Goal: Information Seeking & Learning: Find specific fact

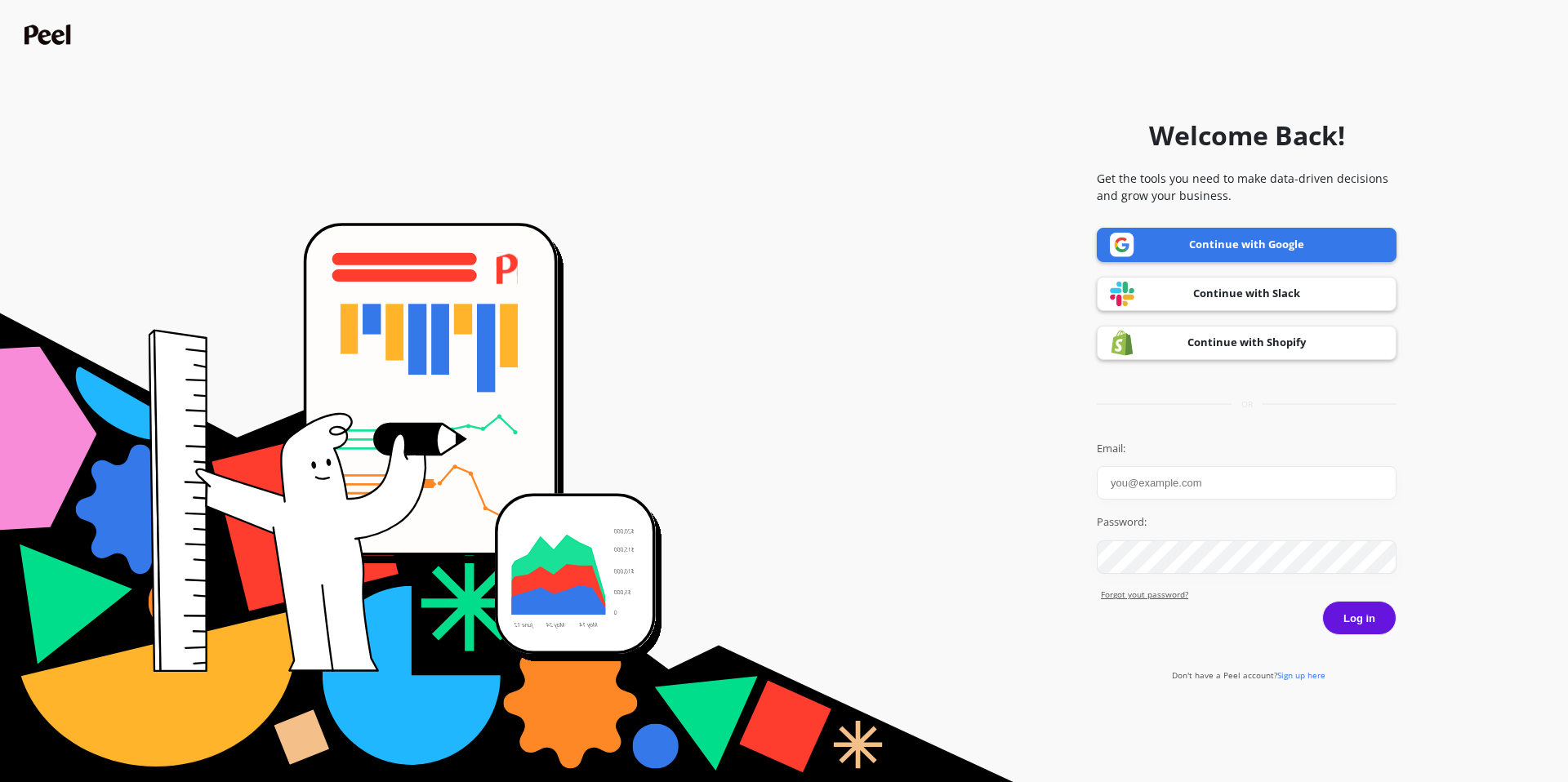
type input "gabija@primeprometics.com"
click at [1229, 244] on link "Continue with Google" at bounding box center [1246, 244] width 299 height 34
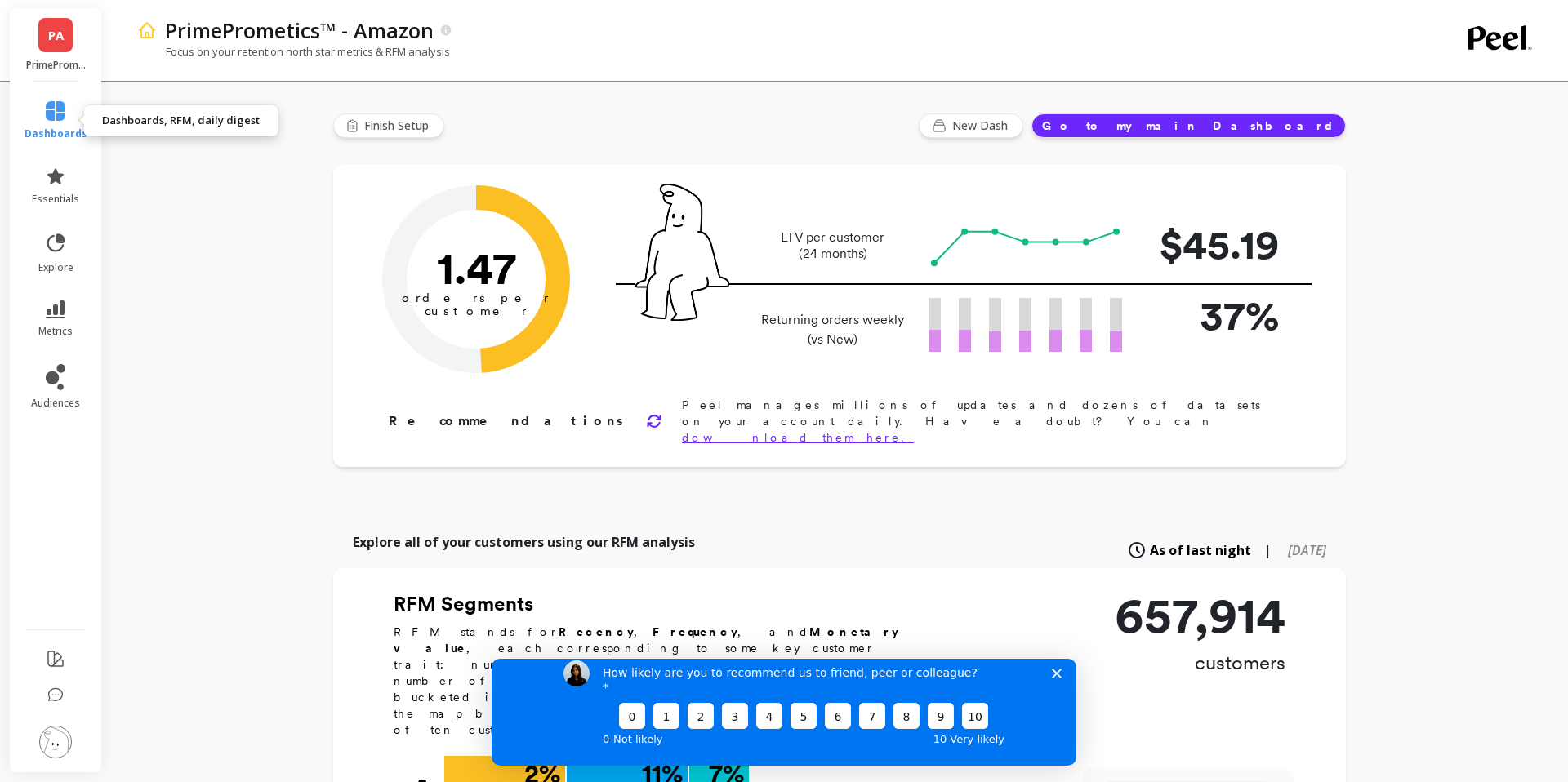
click at [54, 116] on icon at bounding box center [55, 110] width 19 height 19
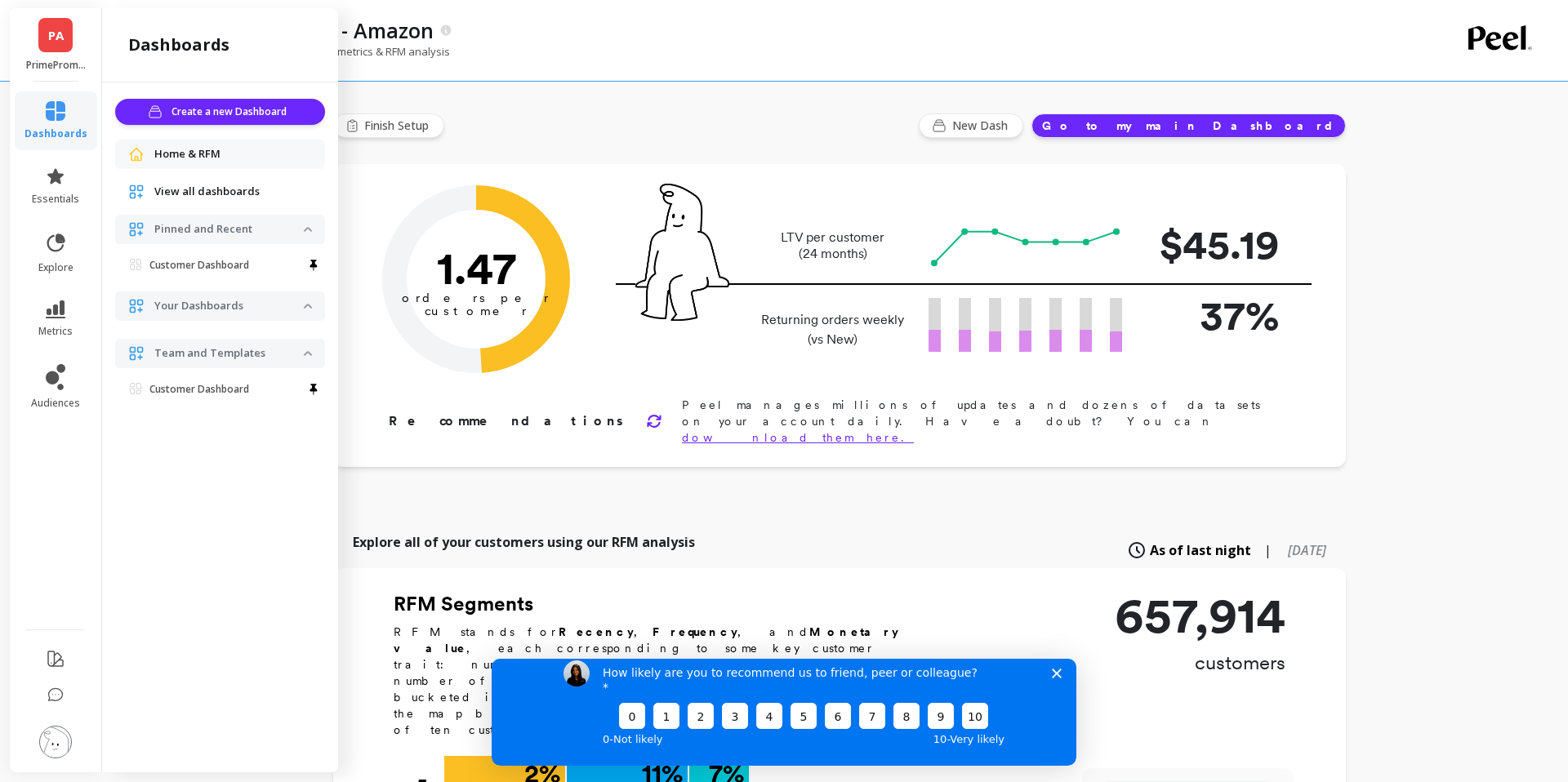
click at [65, 25] on link "PA" at bounding box center [55, 35] width 34 height 34
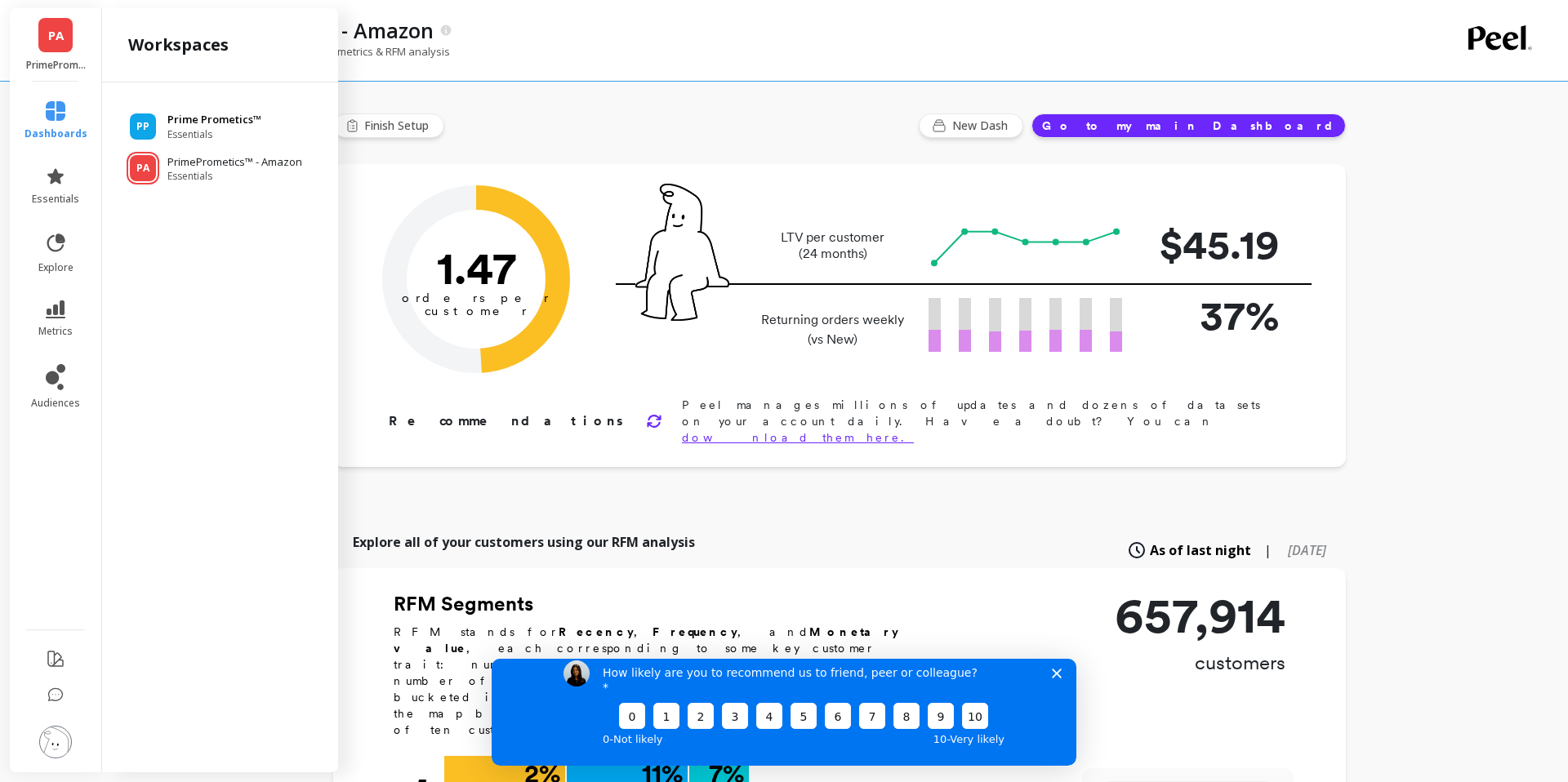
click at [183, 128] on span "Essentials" at bounding box center [214, 135] width 94 height 13
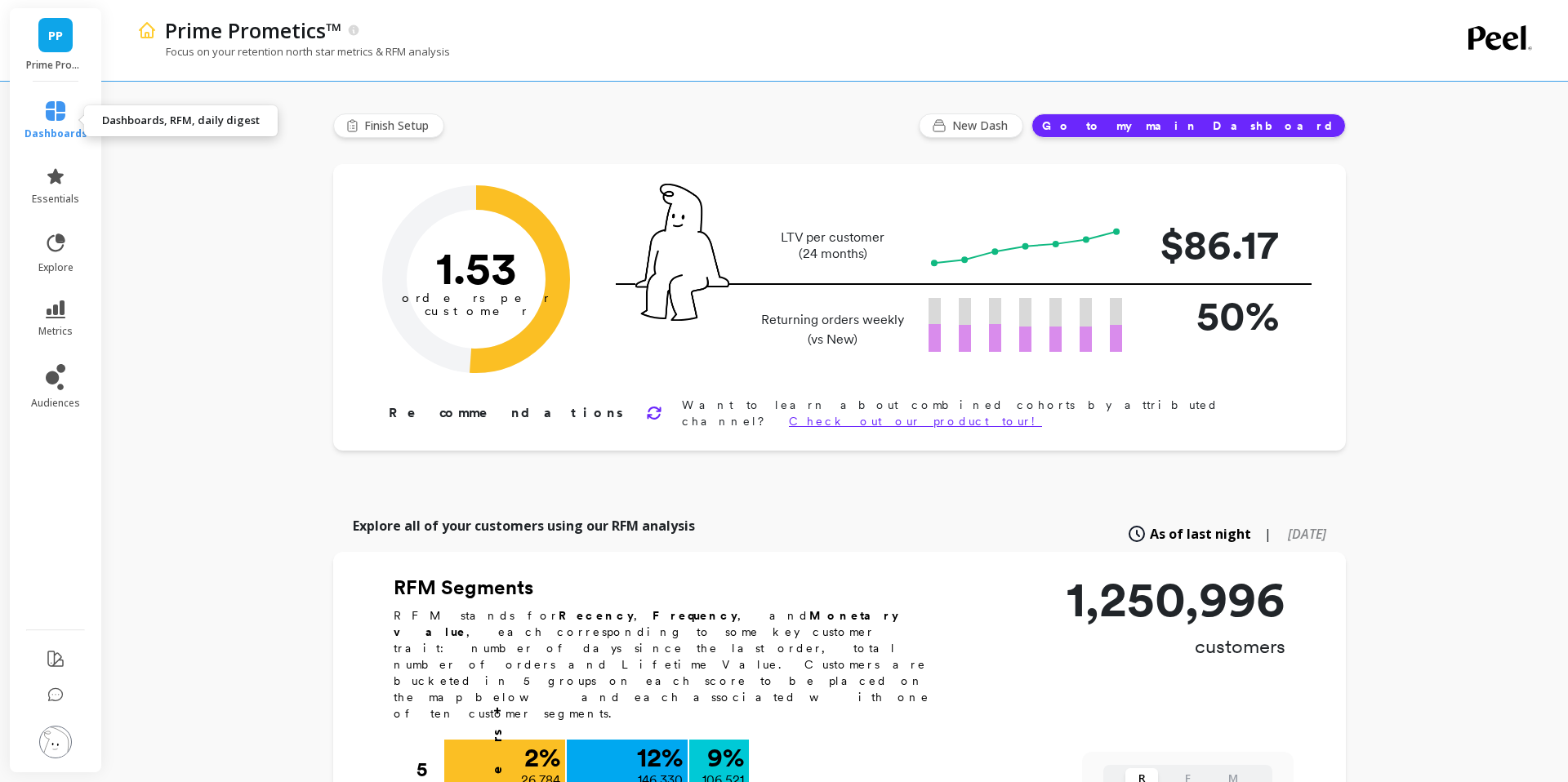
click at [52, 137] on span "dashboards" at bounding box center [55, 134] width 63 height 13
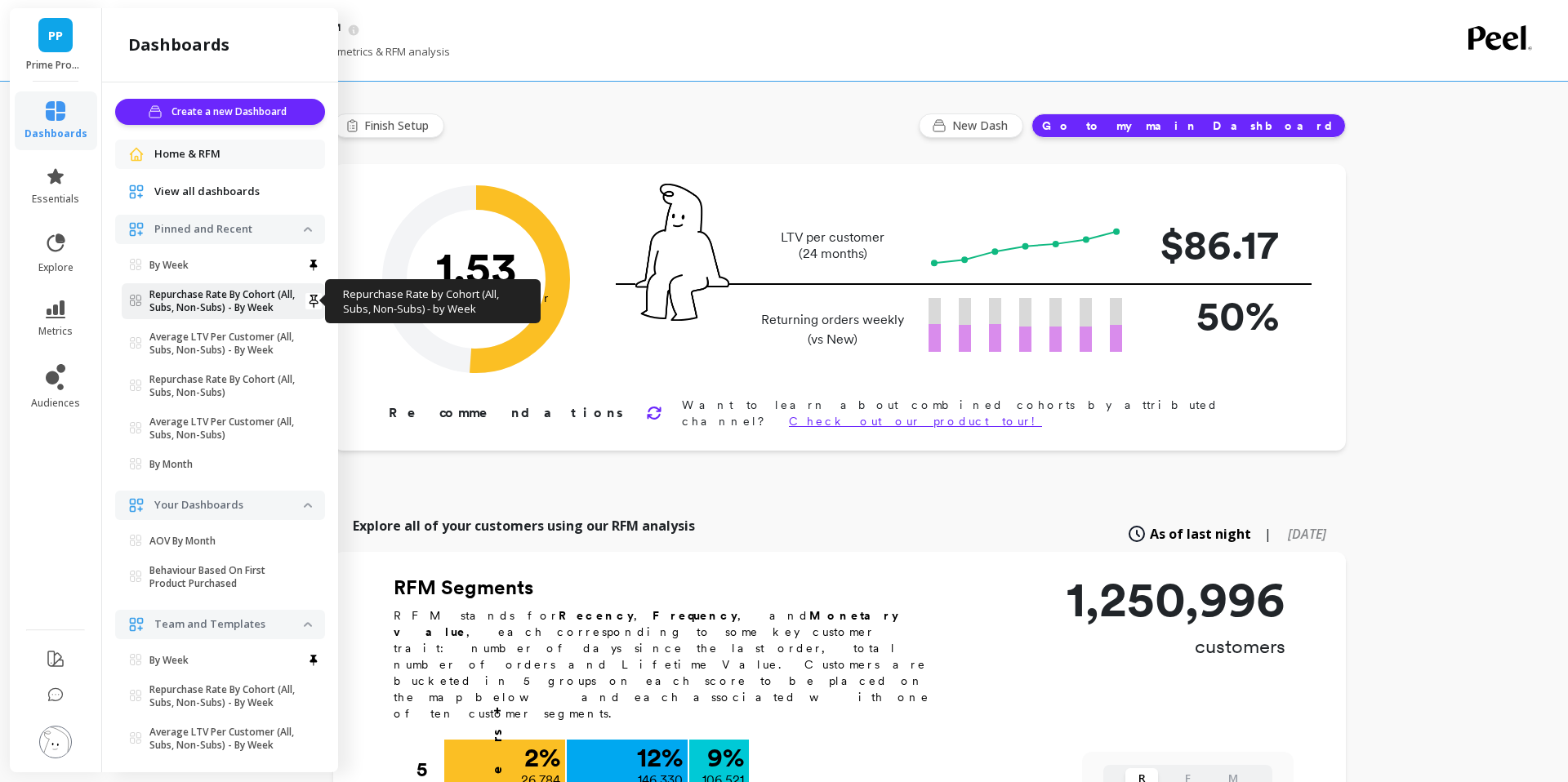
click at [193, 300] on p "Repurchase Rate By Cohort (All, Subs, Non-Subs) - By Week" at bounding box center [226, 301] width 154 height 26
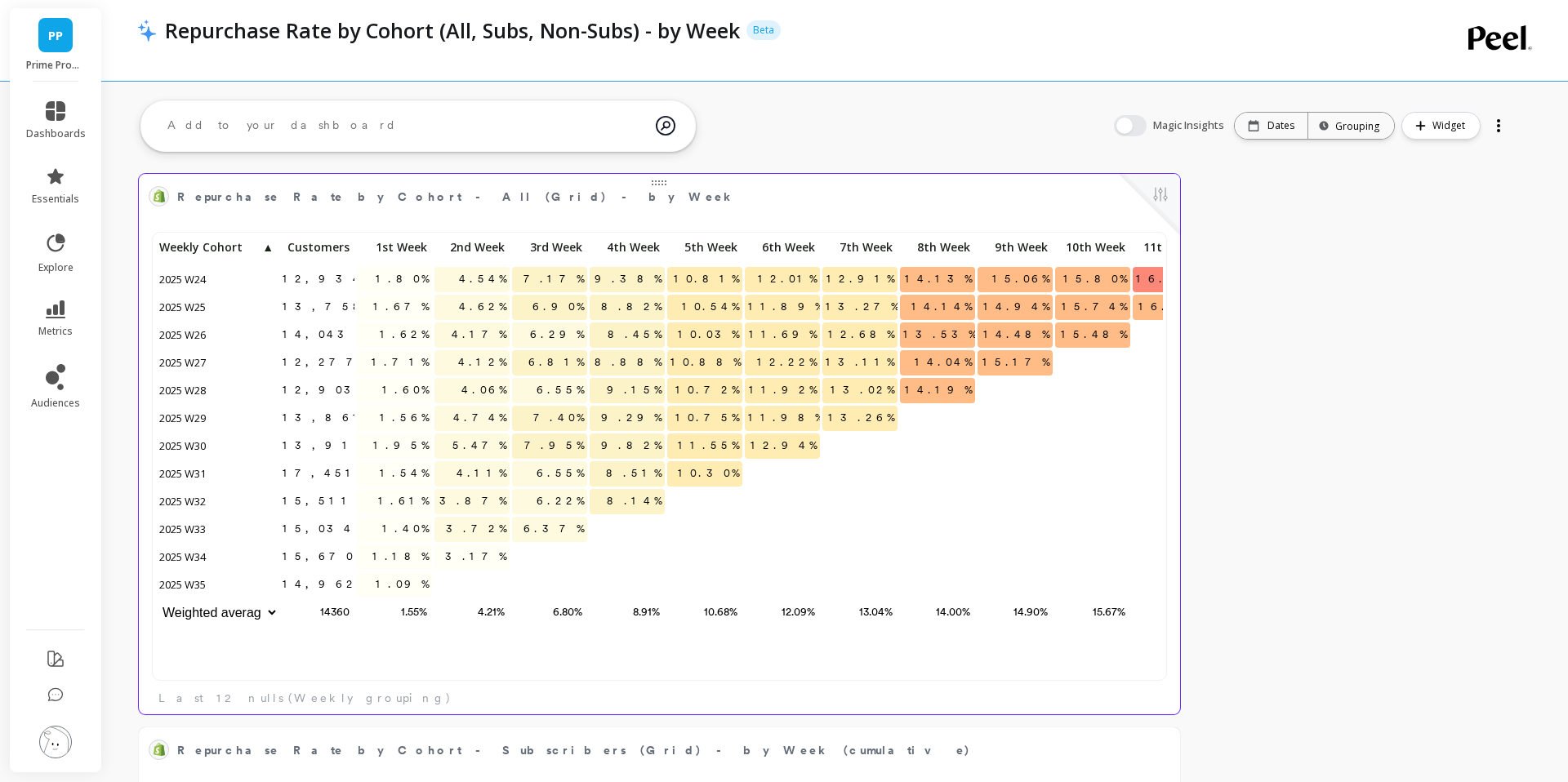
scroll to position [449, 1007]
click at [261, 247] on span "▲" at bounding box center [267, 248] width 13 height 13
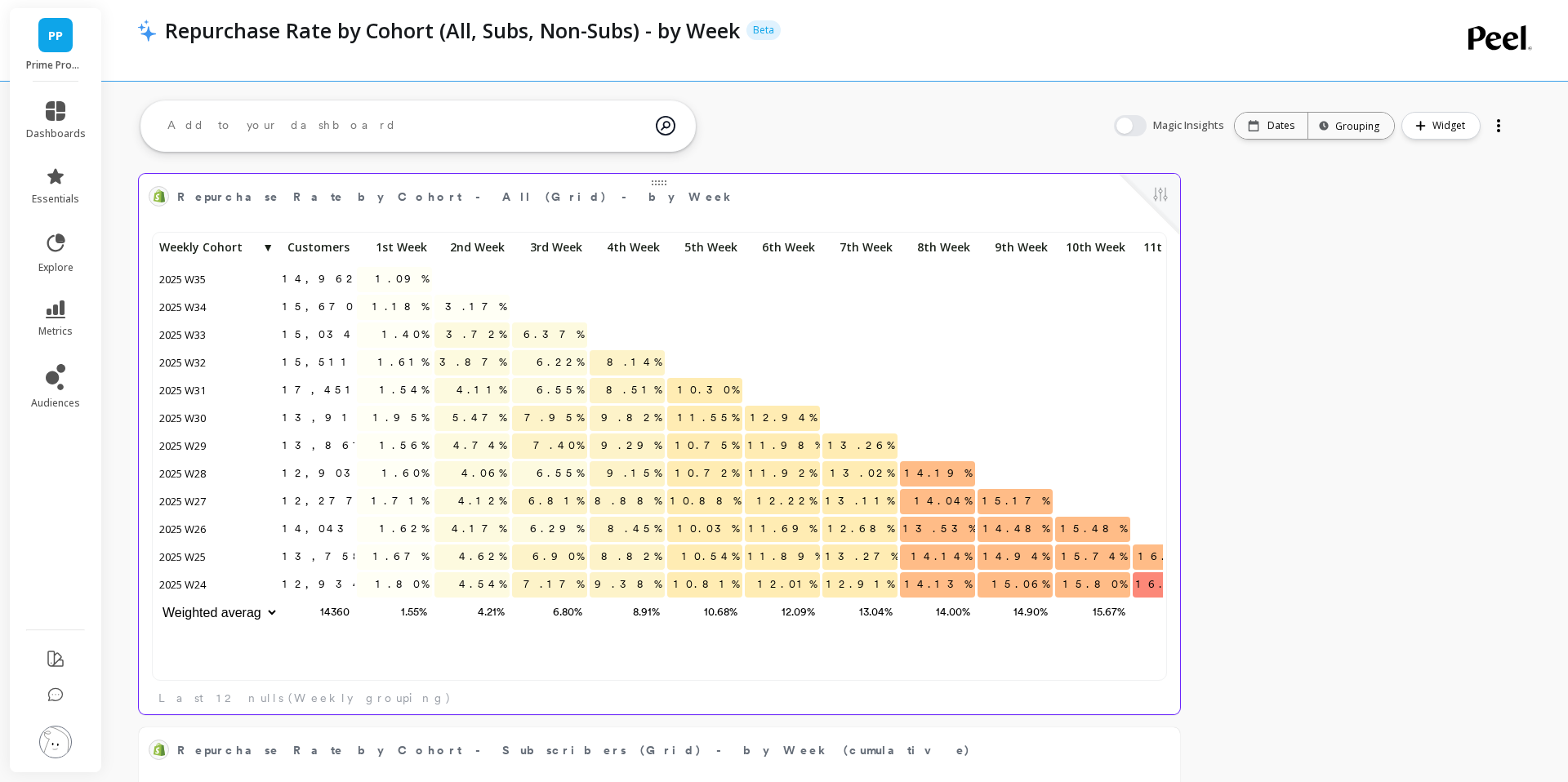
click at [261, 247] on span "▼" at bounding box center [267, 248] width 13 height 13
click at [208, 244] on span "Weekly Cohort" at bounding box center [216, 248] width 114 height 13
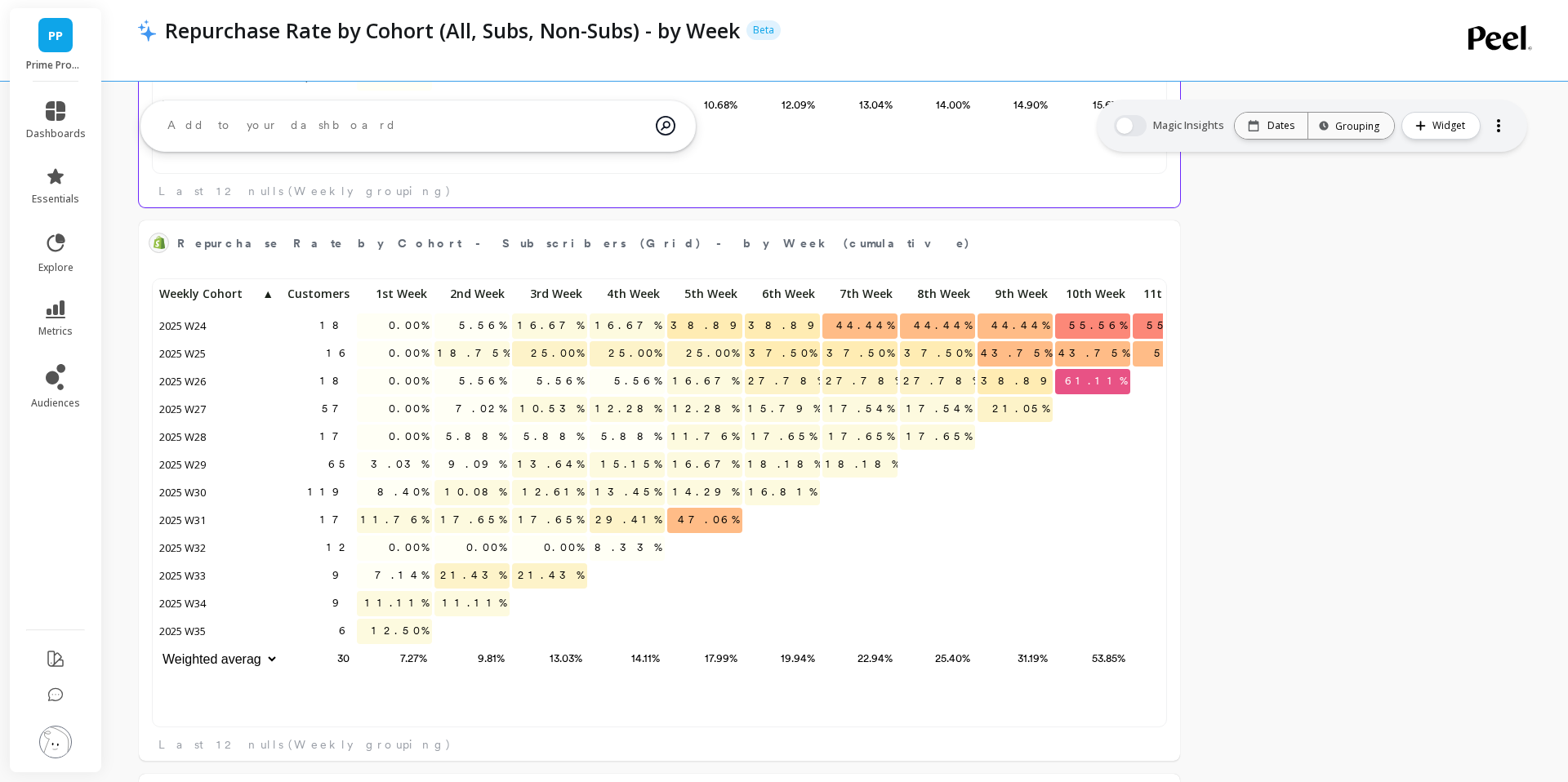
scroll to position [0, 0]
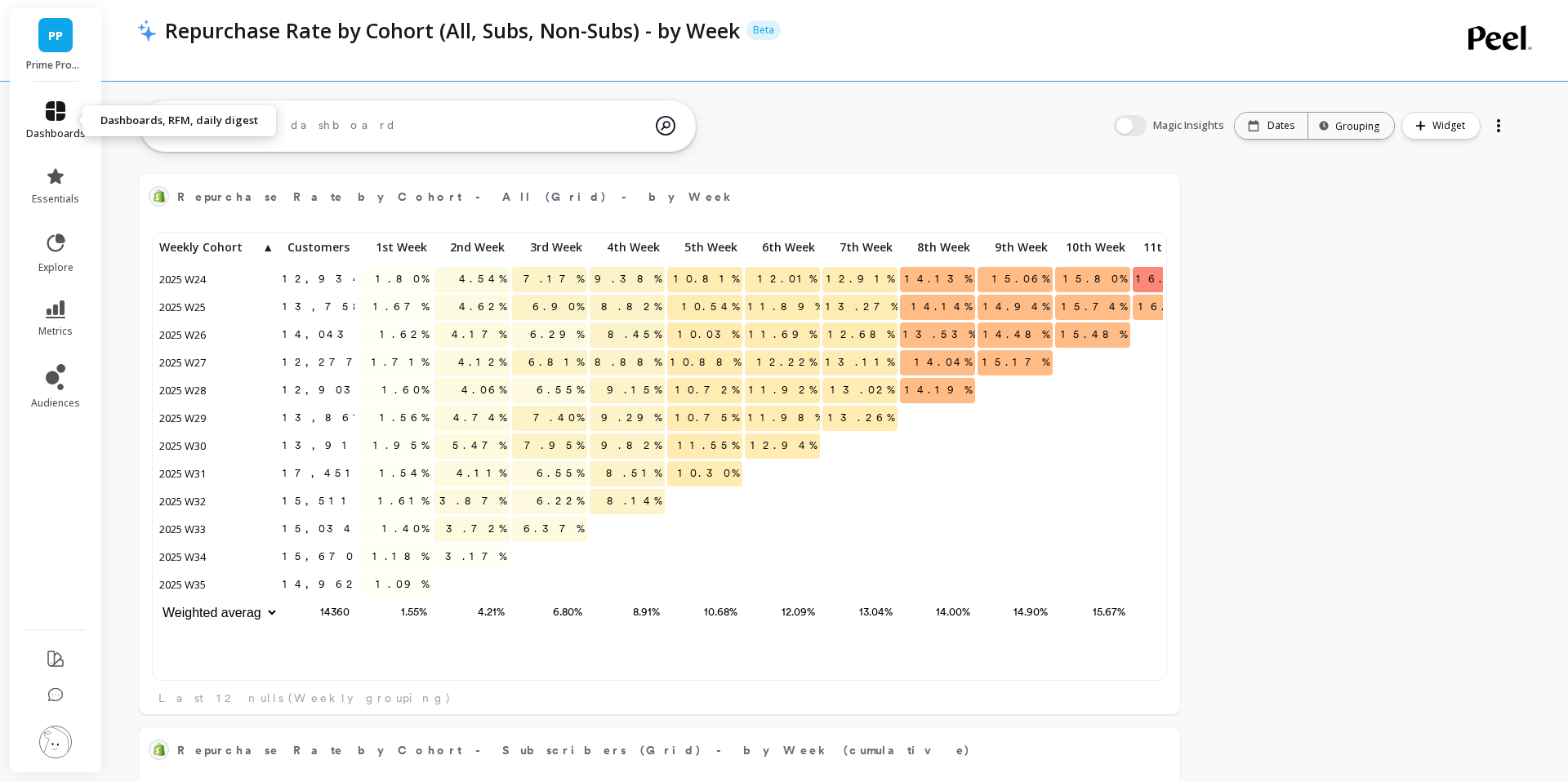
click at [72, 132] on span "dashboards" at bounding box center [55, 134] width 59 height 13
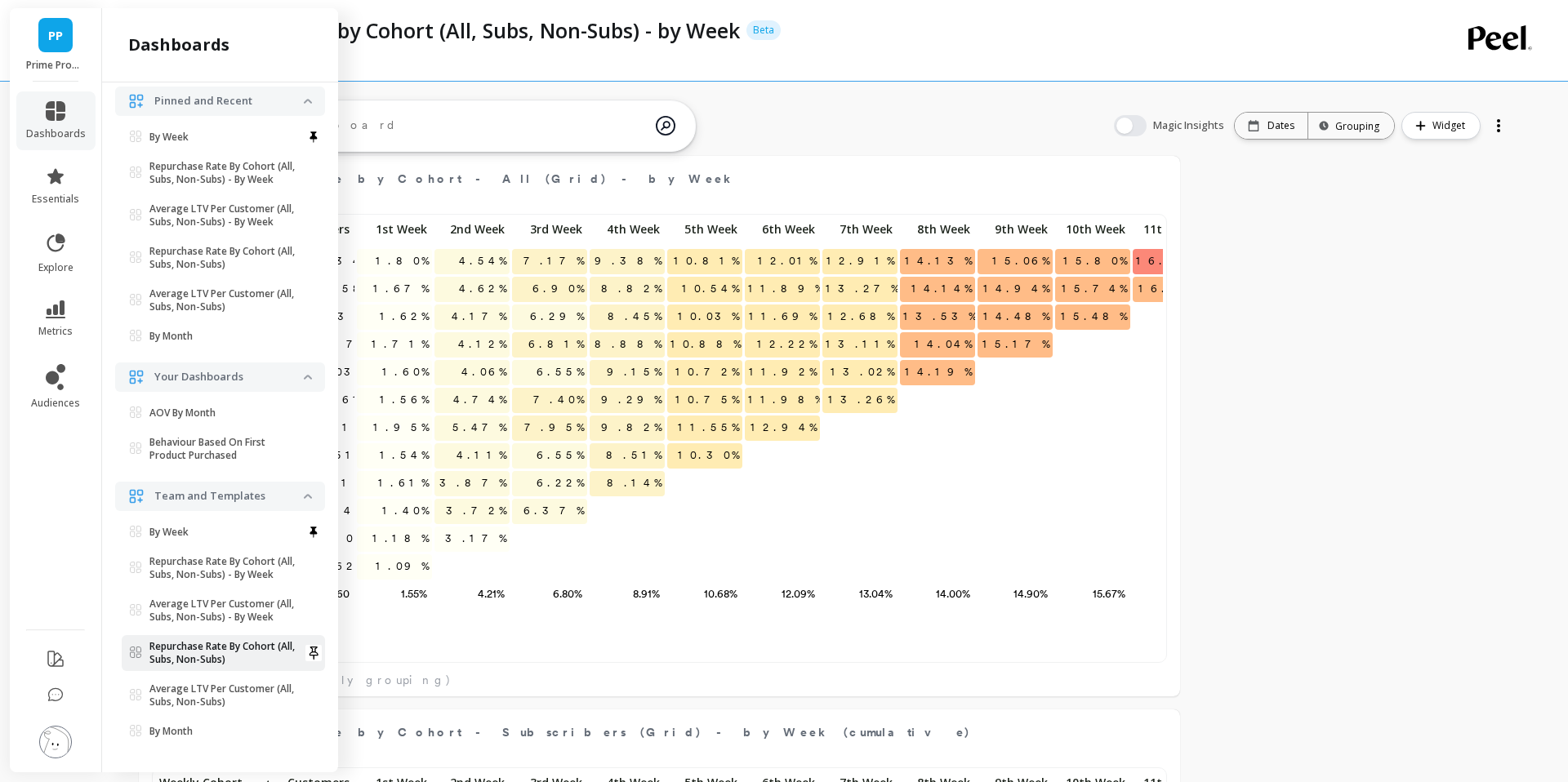
scroll to position [22, 0]
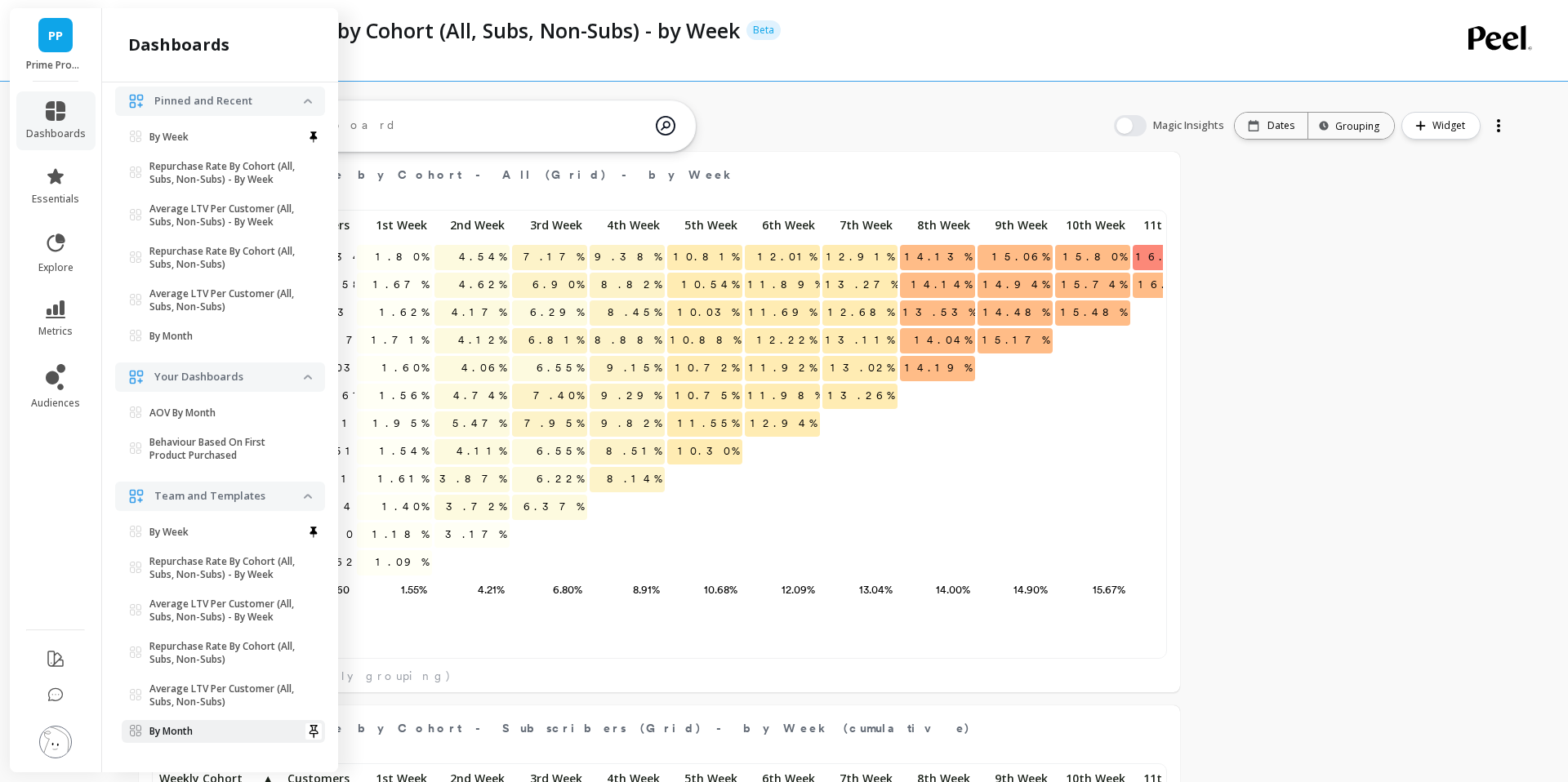
click at [195, 721] on link "By Month" at bounding box center [224, 731] width 204 height 23
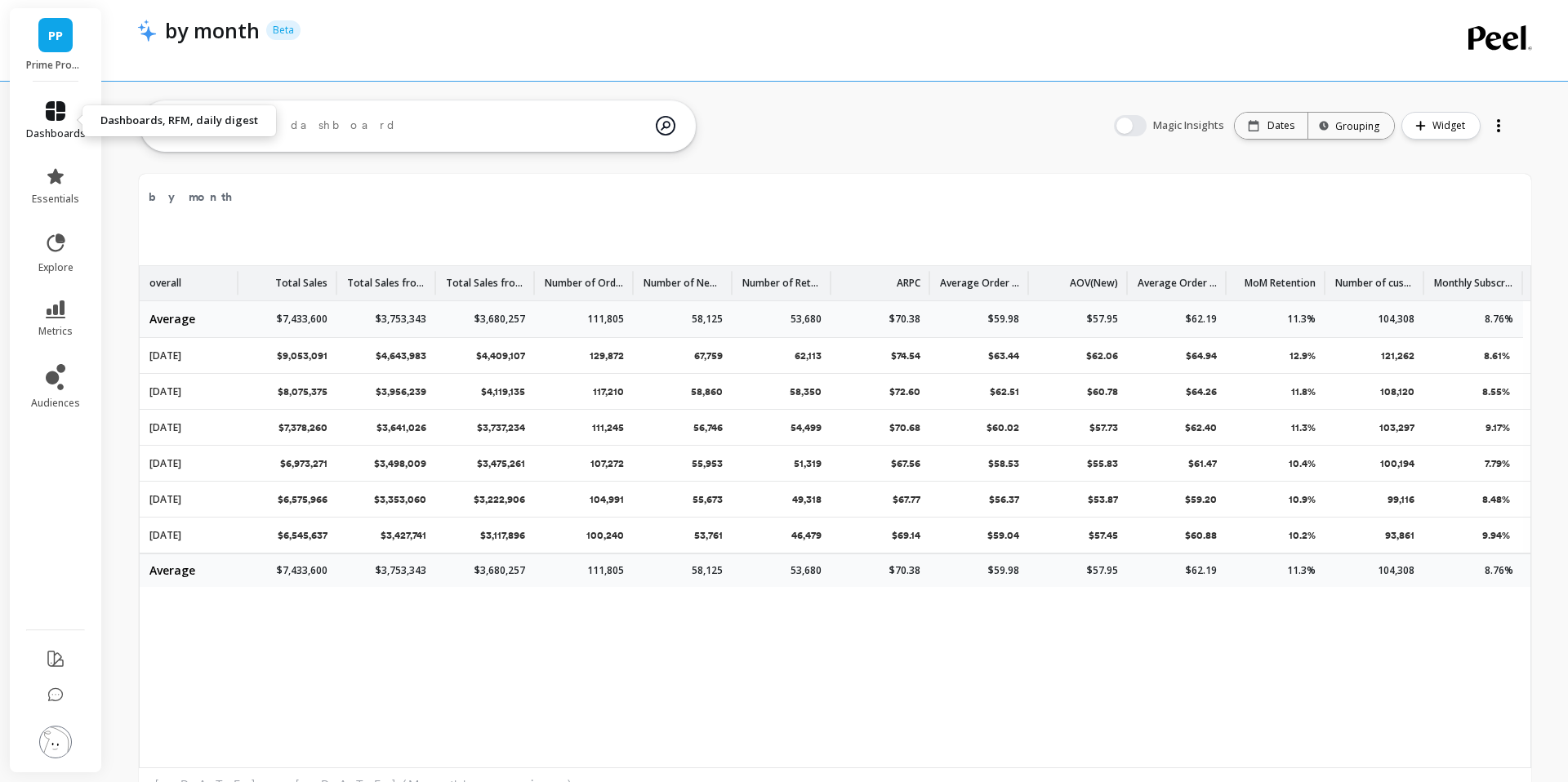
click at [55, 111] on icon at bounding box center [55, 110] width 19 height 19
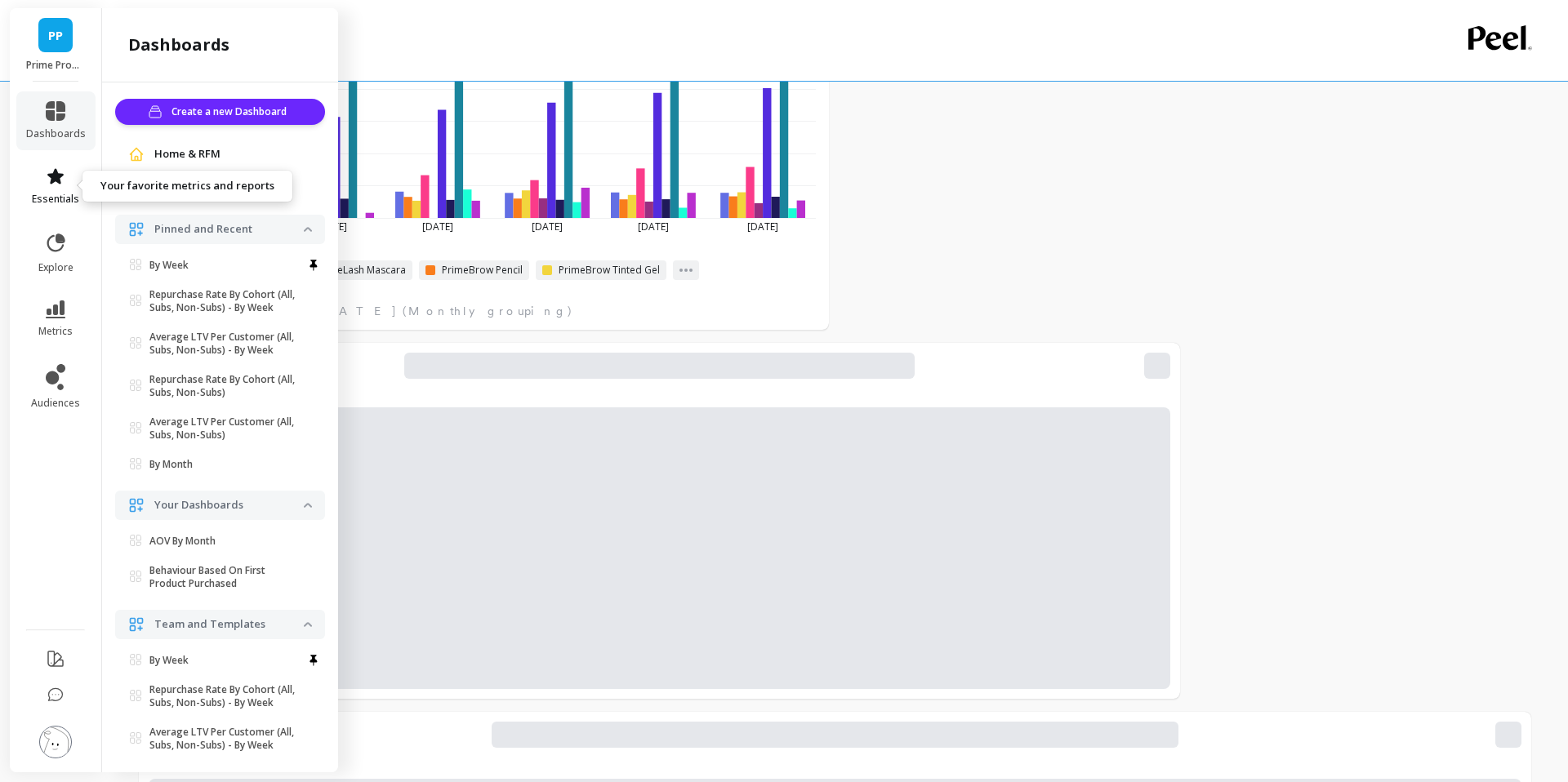
click at [51, 179] on icon at bounding box center [56, 176] width 17 height 16
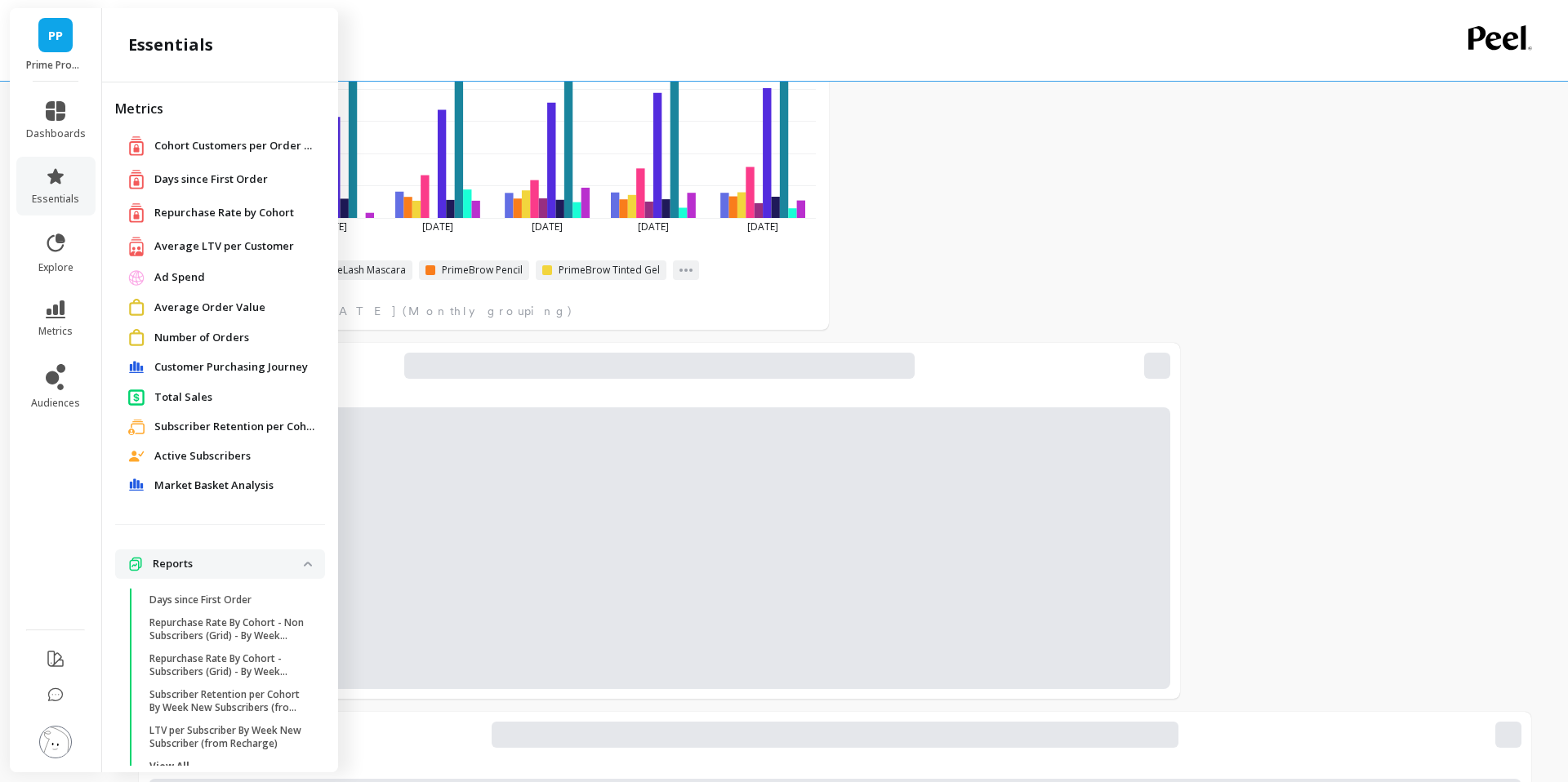
click at [196, 215] on span "Repurchase Rate by Cohort" at bounding box center [224, 213] width 139 height 17
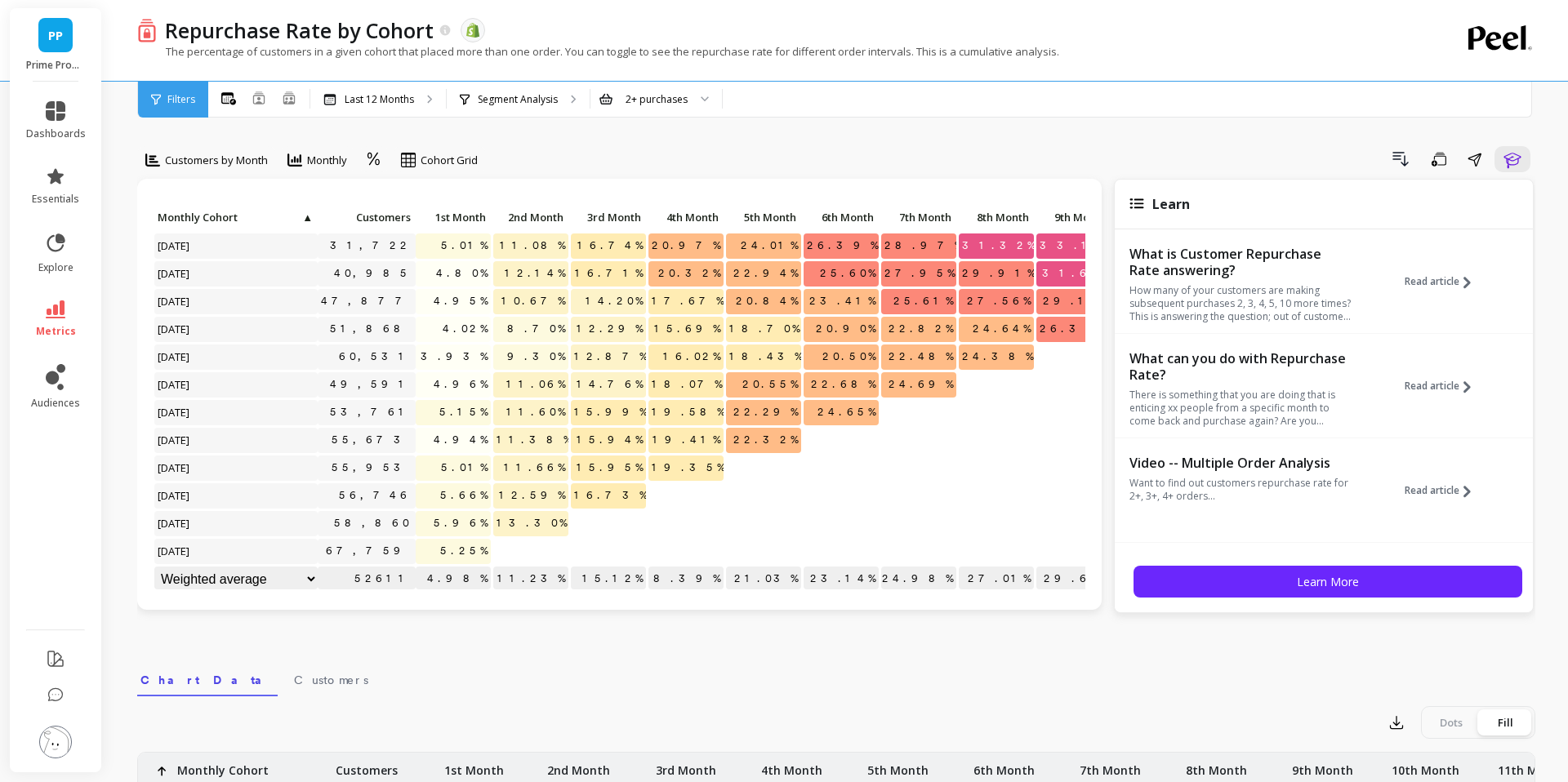
scroll to position [1, 0]
drag, startPoint x: 455, startPoint y: 357, endPoint x: 480, endPoint y: 358, distance: 25.0
click at [481, 358] on span "3.93%" at bounding box center [454, 355] width 73 height 24
copy span "3.93"
drag, startPoint x: 490, startPoint y: 385, endPoint x: 453, endPoint y: 384, distance: 37.0
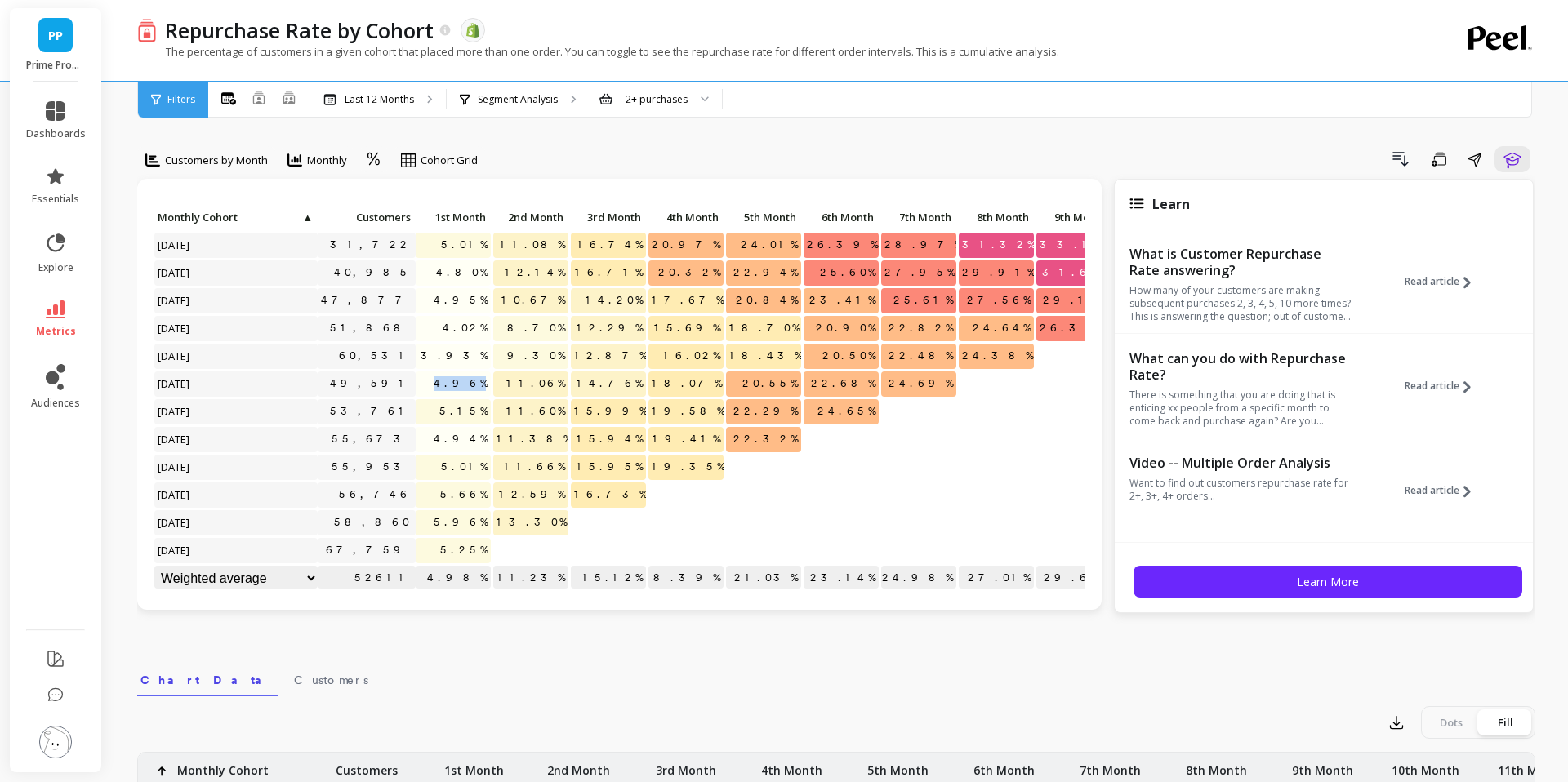
click at [453, 384] on span "4.96%" at bounding box center [460, 383] width 60 height 24
copy span "4.96%"
drag, startPoint x: 444, startPoint y: 414, endPoint x: 484, endPoint y: 414, distance: 40.0
click at [484, 414] on p "5.15%" at bounding box center [453, 411] width 75 height 24
copy span "5.15%"
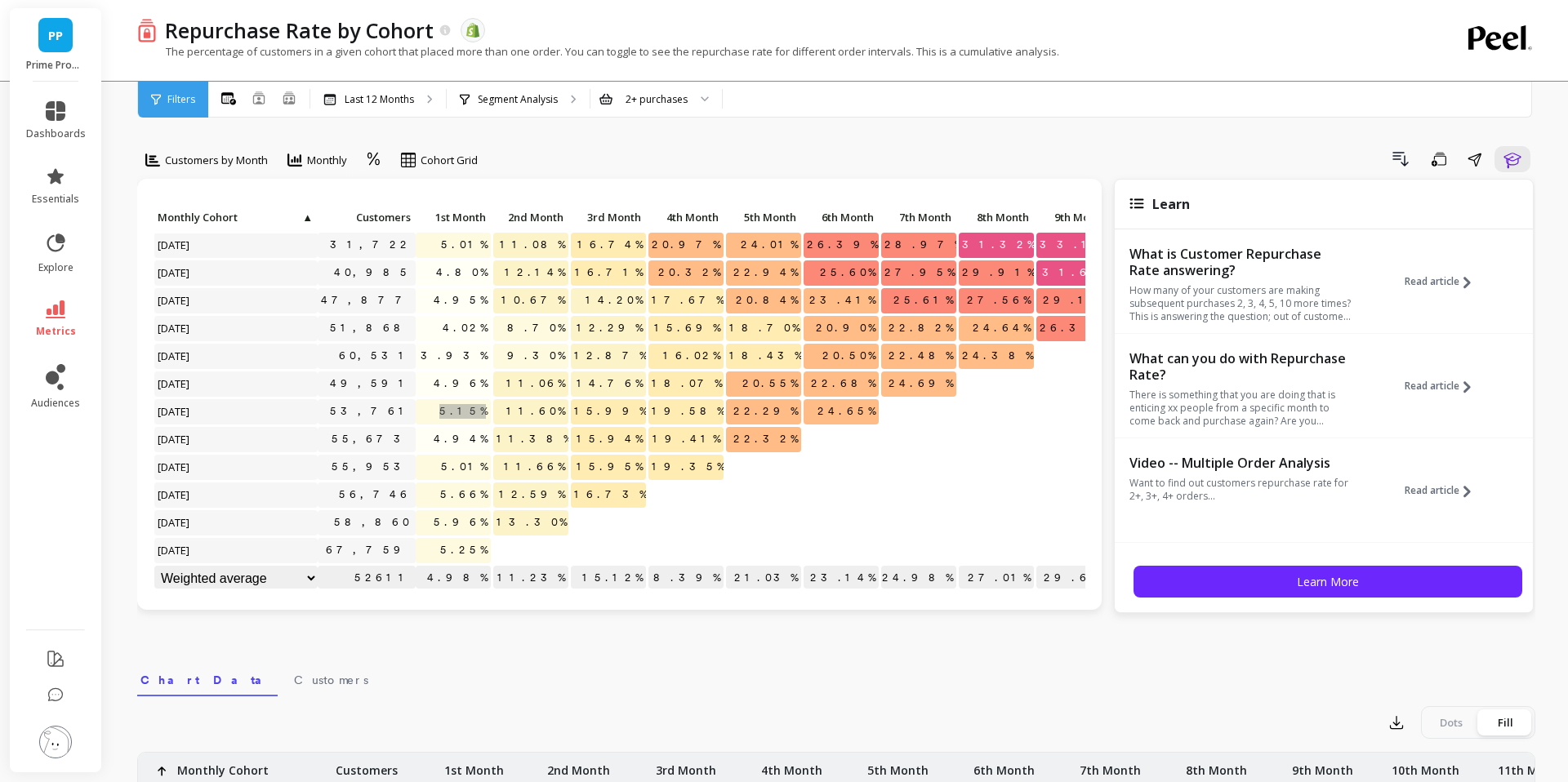
scroll to position [18, 0]
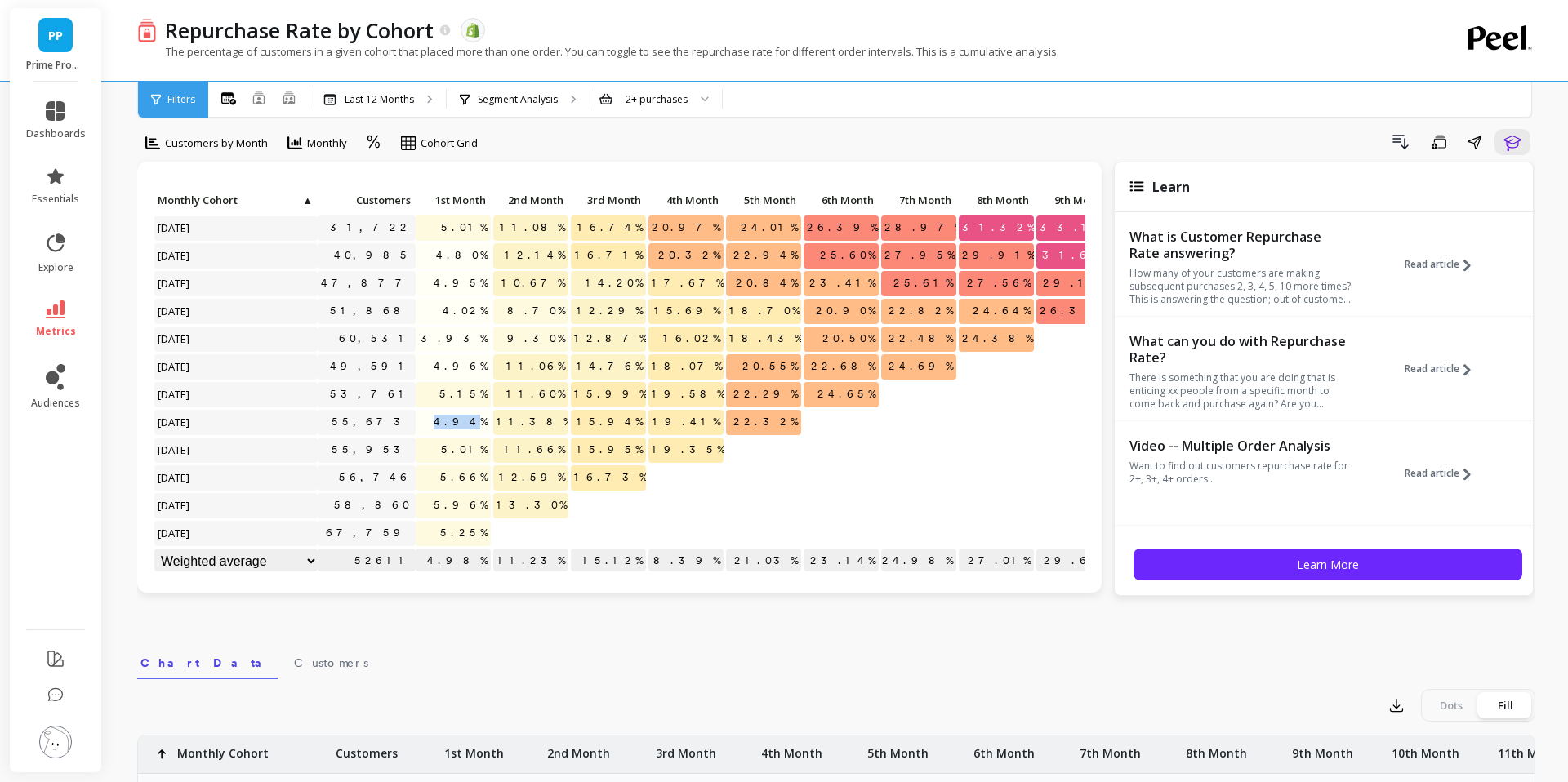
drag, startPoint x: 441, startPoint y: 420, endPoint x: 481, endPoint y: 420, distance: 40.0
click at [481, 420] on p "4.94%" at bounding box center [453, 421] width 75 height 24
copy span "4.94"
drag, startPoint x: 443, startPoint y: 451, endPoint x: 487, endPoint y: 451, distance: 44.0
click at [487, 451] on p "5.01%" at bounding box center [453, 449] width 75 height 24
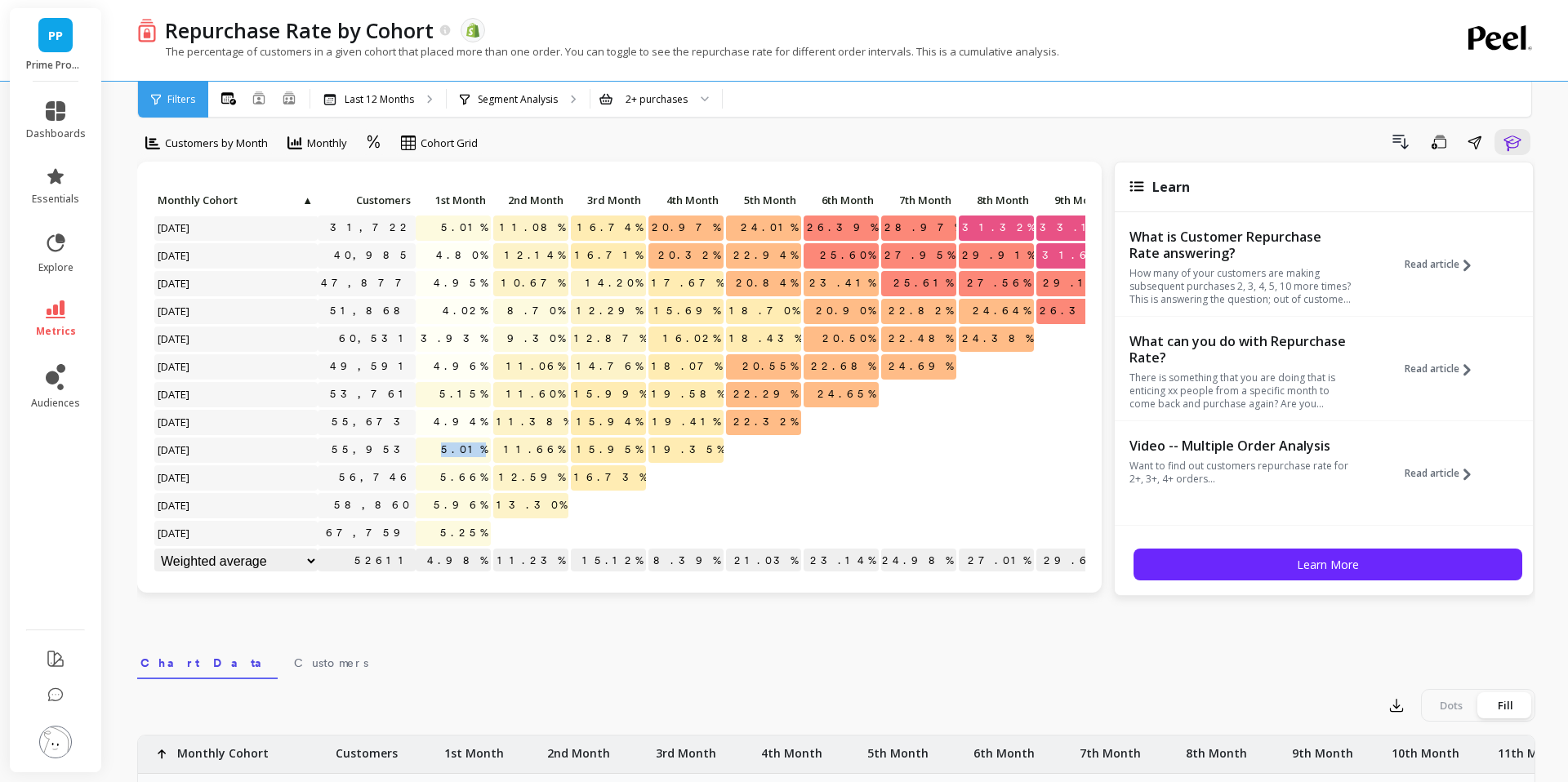
copy span "5.01%"
drag, startPoint x: 485, startPoint y: 480, endPoint x: 456, endPoint y: 480, distance: 29.0
click at [456, 480] on span "5.66%" at bounding box center [464, 477] width 54 height 24
copy span "5.66%"
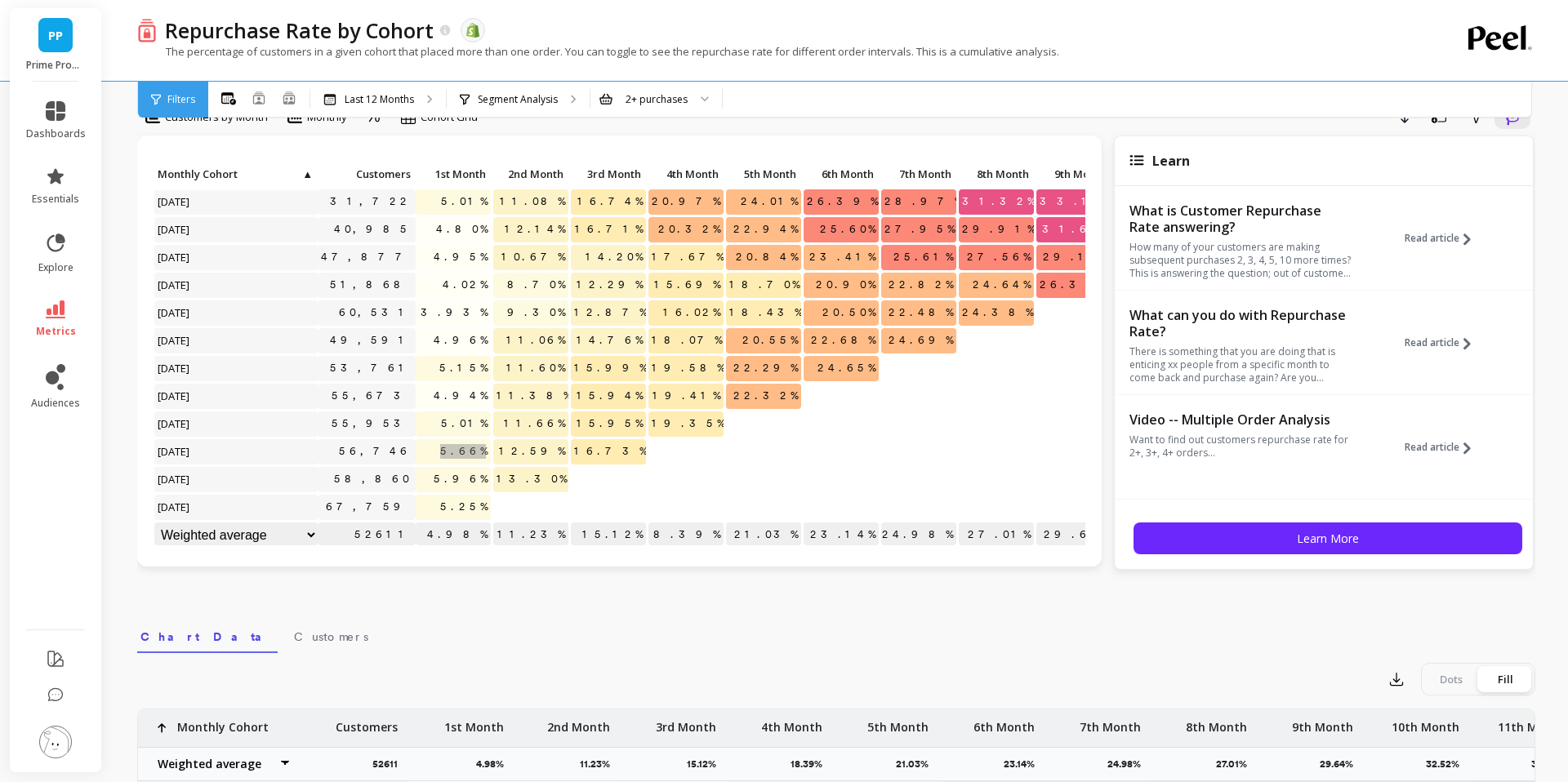
scroll to position [50, 0]
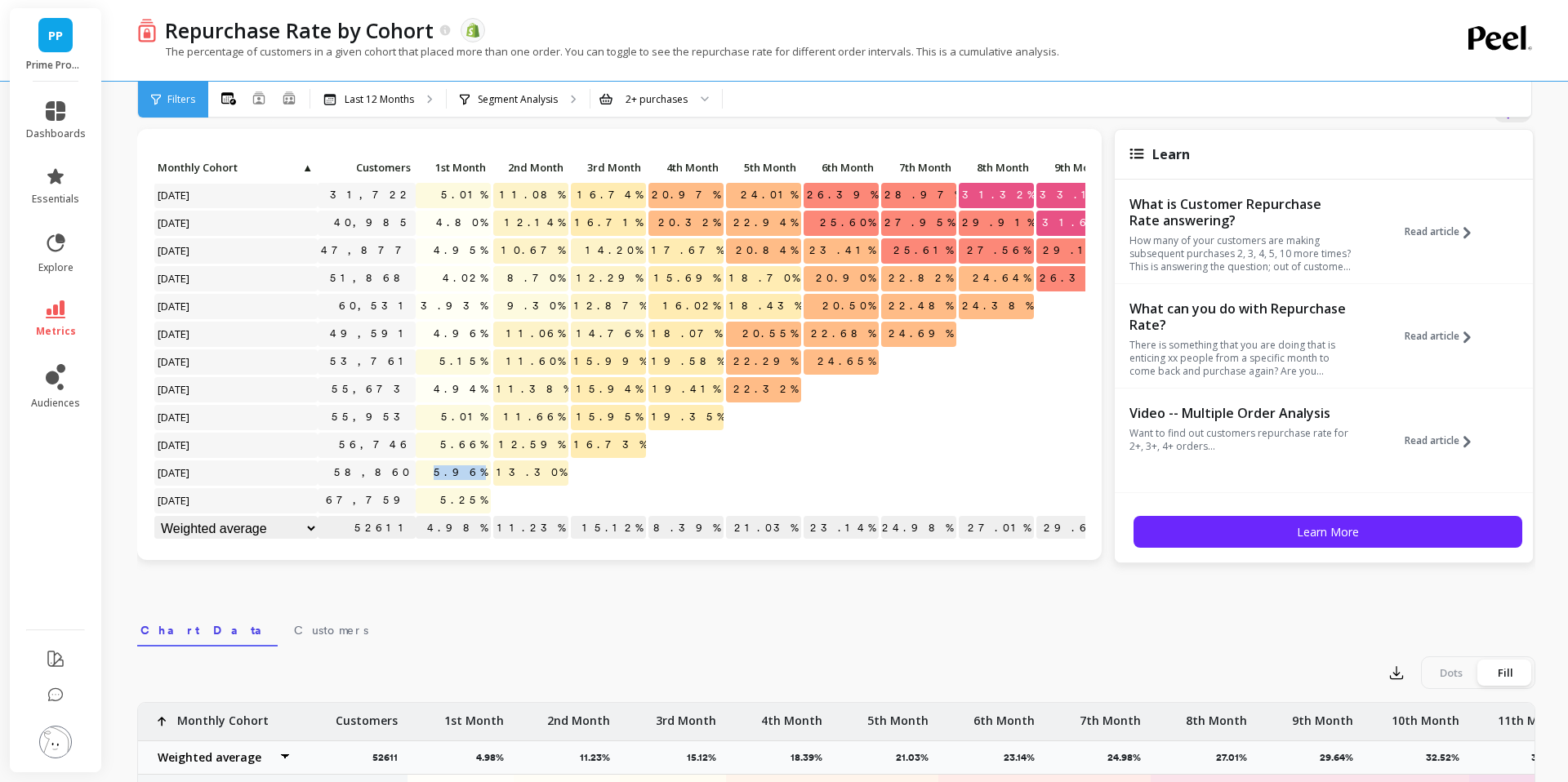
drag, startPoint x: 440, startPoint y: 469, endPoint x: 483, endPoint y: 469, distance: 43.0
click at [483, 469] on p "5.96%" at bounding box center [453, 472] width 75 height 24
copy span "5.96%"
drag, startPoint x: 447, startPoint y: 497, endPoint x: 485, endPoint y: 497, distance: 38.0
click at [485, 497] on p "5.25%" at bounding box center [453, 499] width 75 height 24
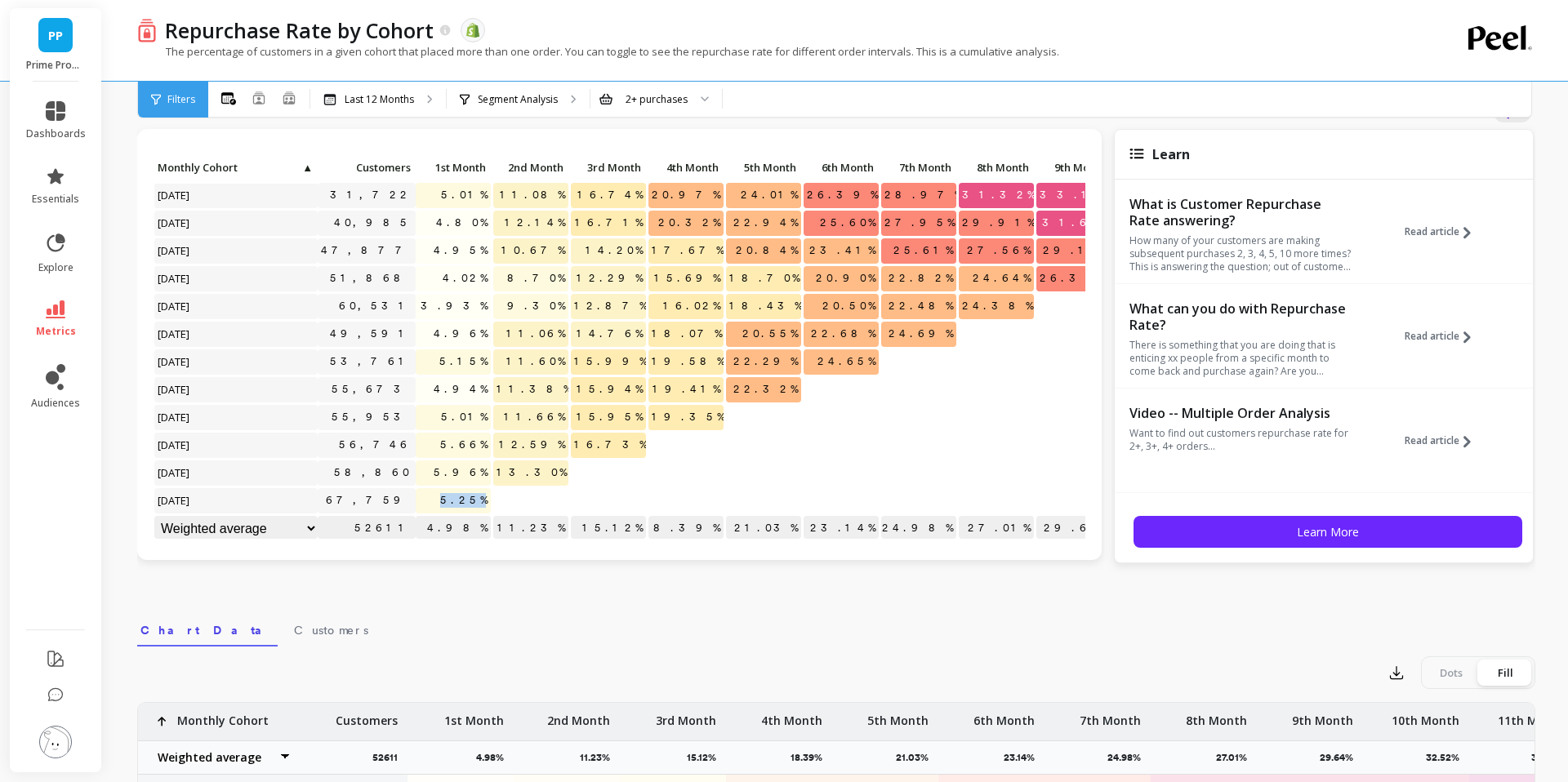
copy span "5.25%"
